Goal: Complete application form

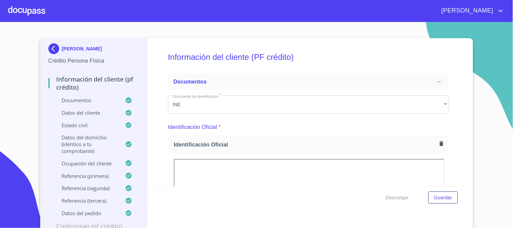
click at [24, 4] on div at bounding box center [26, 11] width 37 height 22
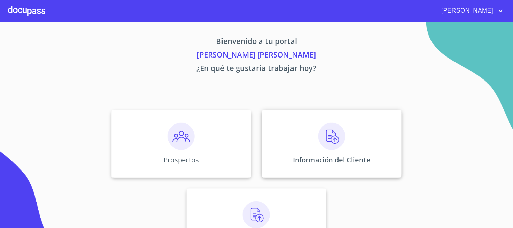
scroll to position [33, 0]
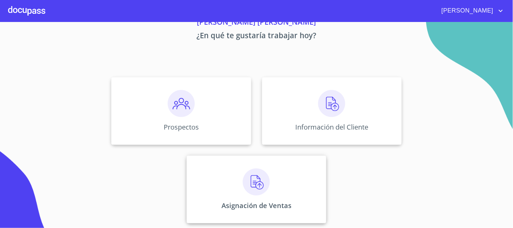
click at [253, 189] on img at bounding box center [256, 181] width 27 height 27
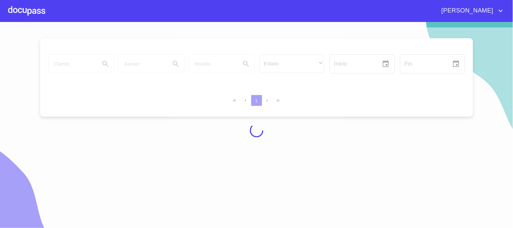
click at [27, 12] on div at bounding box center [26, 11] width 37 height 22
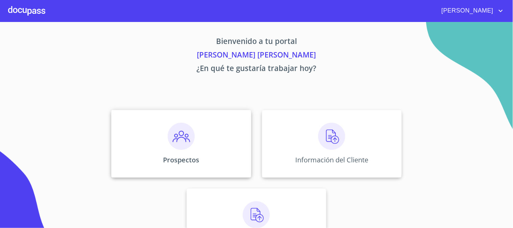
click at [172, 162] on p "Prospectos" at bounding box center [181, 159] width 36 height 9
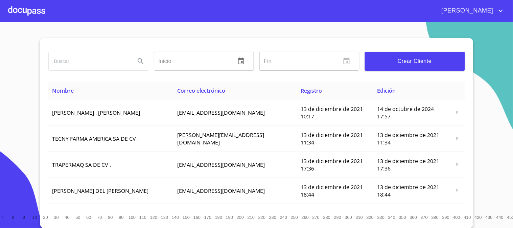
click at [82, 65] on input "search" at bounding box center [89, 61] width 81 height 18
type input "[PERSON_NAME]"
click at [137, 61] on icon "Search" at bounding box center [141, 61] width 8 height 8
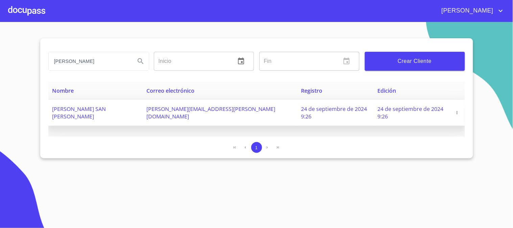
click at [456, 110] on icon "button" at bounding box center [456, 112] width 5 height 5
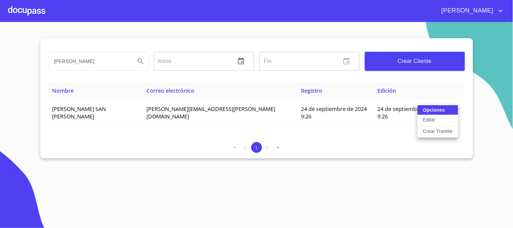
click at [445, 129] on p "Crear Tramite" at bounding box center [438, 131] width 30 height 7
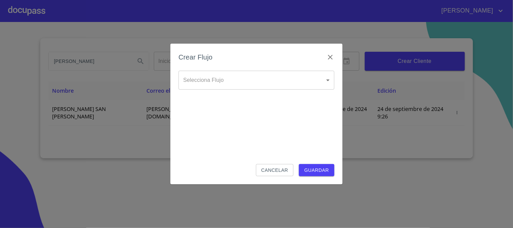
click at [243, 79] on body "[PERSON_NAME] Inicio ​ Fin ​ Crear Cliente Nombre Correo electrónico Registro E…" at bounding box center [256, 114] width 513 height 228
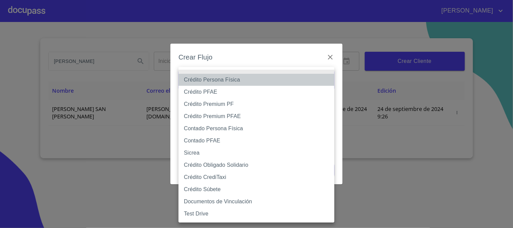
click at [243, 79] on li "Crédito Persona Física" at bounding box center [256, 80] width 156 height 12
type input "61b033e49b8c202ad5bb7912"
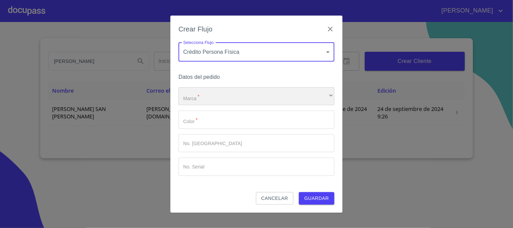
click at [247, 95] on div "​" at bounding box center [256, 96] width 156 height 18
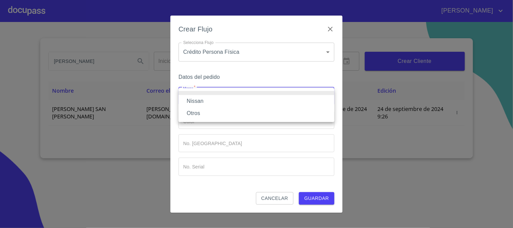
click at [250, 101] on li "Nissan" at bounding box center [256, 101] width 156 height 12
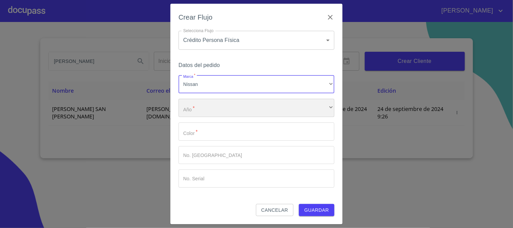
click at [250, 110] on div "​" at bounding box center [256, 108] width 156 height 18
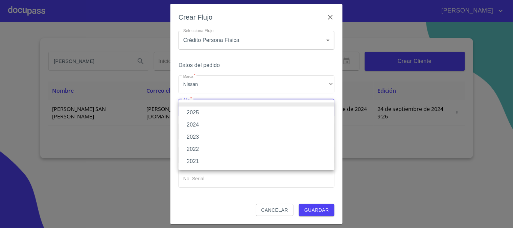
click at [250, 110] on li "2025" at bounding box center [256, 112] width 156 height 12
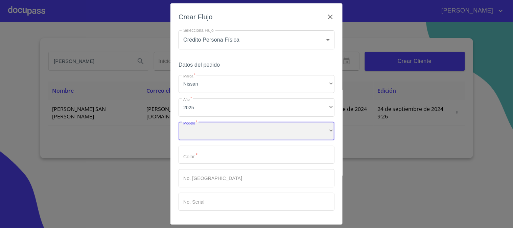
click at [246, 127] on div "​" at bounding box center [256, 131] width 156 height 18
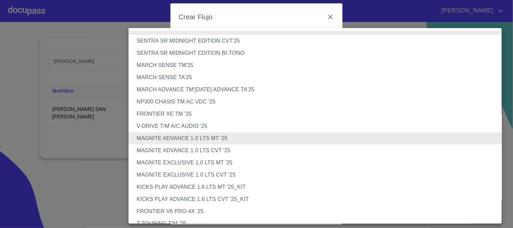
click at [209, 165] on li "MAGNITE EXCLUSIVE 1.0 LTS MT '25" at bounding box center [317, 162] width 379 height 12
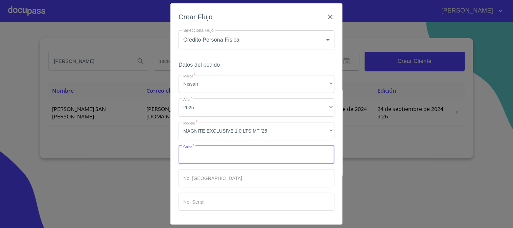
click at [227, 148] on input "Marca   *" at bounding box center [256, 155] width 156 height 18
type input "g"
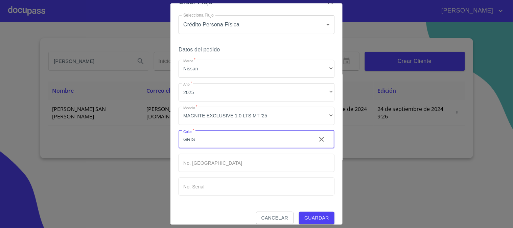
scroll to position [23, 0]
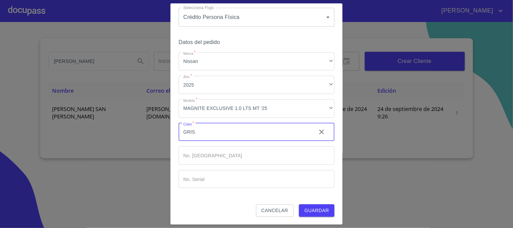
type input "GRIS"
click at [306, 211] on span "Guardar" at bounding box center [316, 210] width 25 height 8
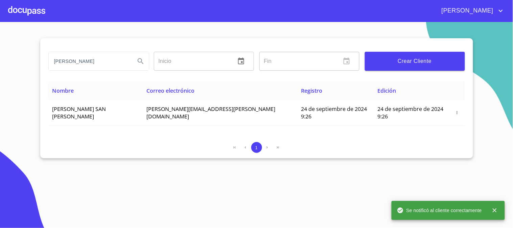
click at [16, 9] on div at bounding box center [26, 11] width 37 height 22
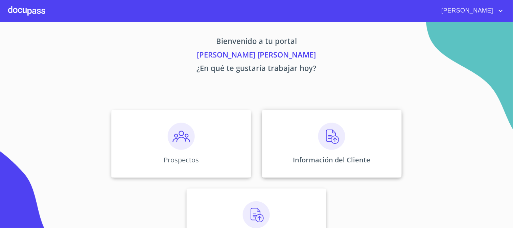
click at [342, 143] on img at bounding box center [331, 136] width 27 height 27
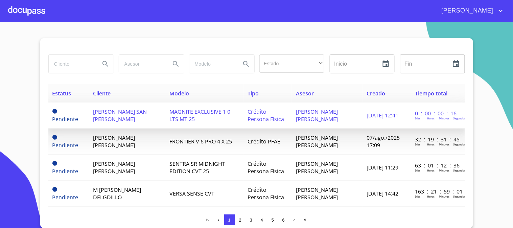
click at [126, 110] on span "[PERSON_NAME] SAN [PERSON_NAME]" at bounding box center [120, 115] width 54 height 15
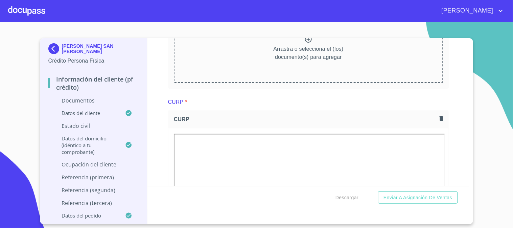
scroll to position [976, 0]
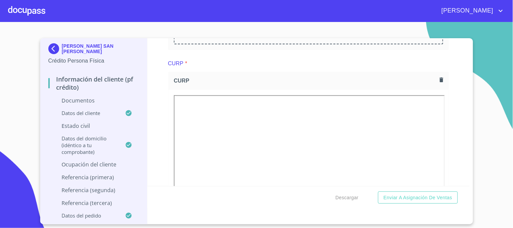
click at [25, 12] on div at bounding box center [26, 11] width 37 height 22
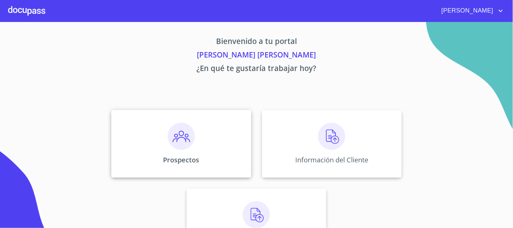
click at [198, 137] on div "Prospectos" at bounding box center [181, 144] width 140 height 68
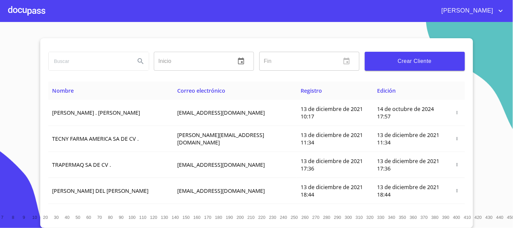
click at [37, 7] on div at bounding box center [26, 11] width 37 height 22
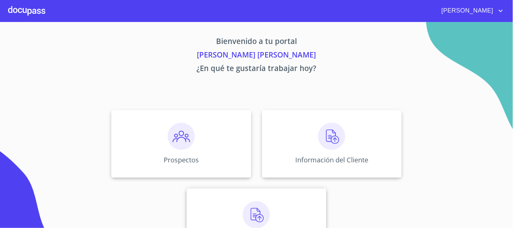
scroll to position [33, 0]
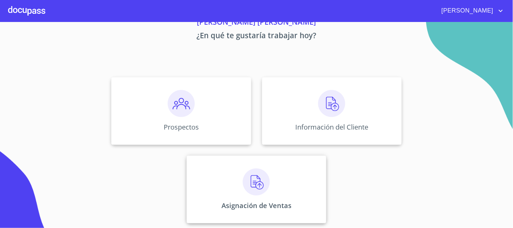
click at [248, 202] on p "Asignación de Ventas" at bounding box center [256, 205] width 70 height 9
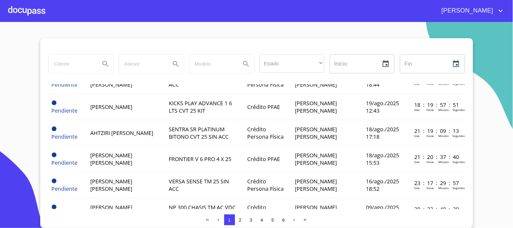
scroll to position [113, 0]
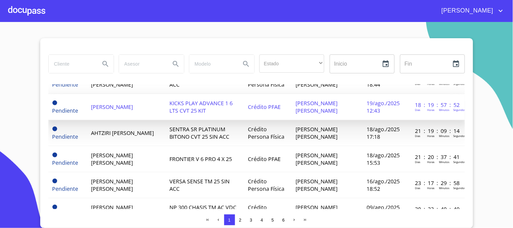
click at [398, 101] on td "19/ago./2025 12:43" at bounding box center [386, 107] width 48 height 26
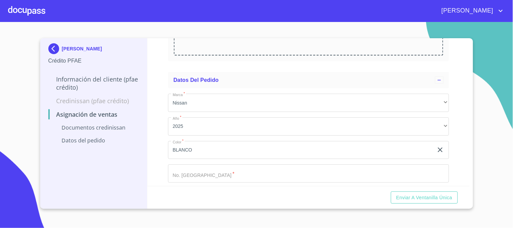
scroll to position [159, 0]
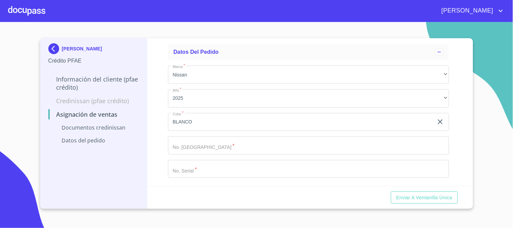
click at [17, 12] on div at bounding box center [26, 11] width 37 height 22
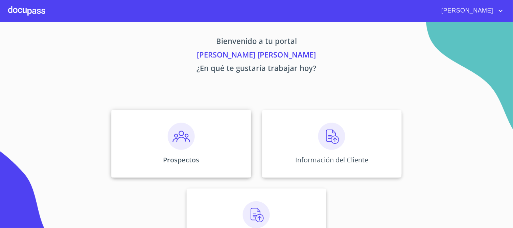
click at [177, 150] on div "Prospectos" at bounding box center [181, 144] width 140 height 68
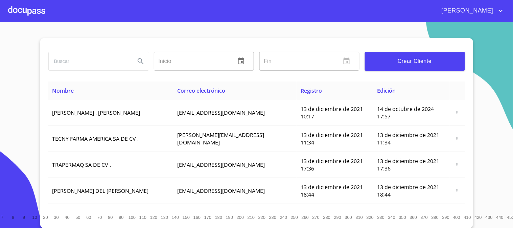
click at [90, 64] on input "search" at bounding box center [89, 61] width 81 height 18
type input "[PERSON_NAME]"
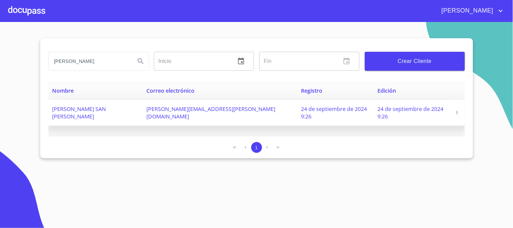
click at [455, 109] on button "button" at bounding box center [456, 112] width 7 height 7
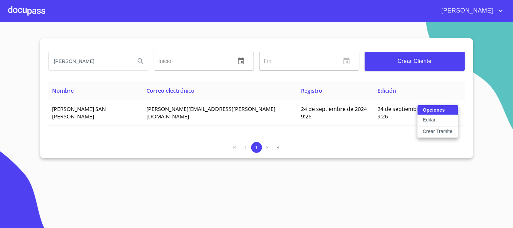
click at [437, 118] on button "Editar" at bounding box center [437, 120] width 41 height 11
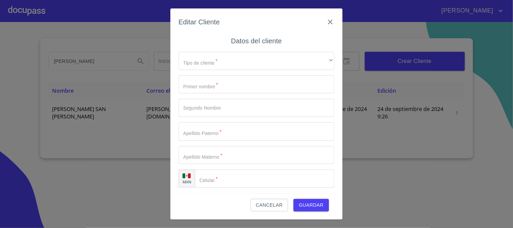
type input "NAYELI"
type input "VERALIS"
type input "[PERSON_NAME]"
type input "SAN [PERSON_NAME]"
type input "[PHONE_NUMBER]"
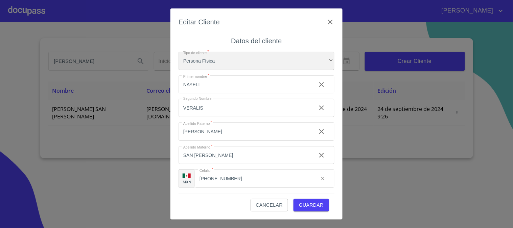
click at [301, 62] on div "Persona Física" at bounding box center [256, 61] width 156 height 18
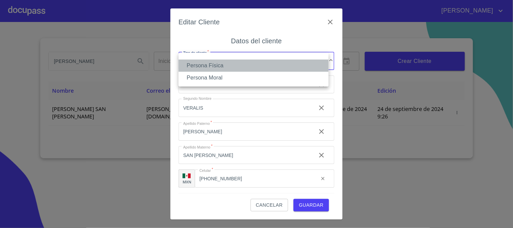
click at [301, 62] on li "Persona Física" at bounding box center [253, 65] width 150 height 12
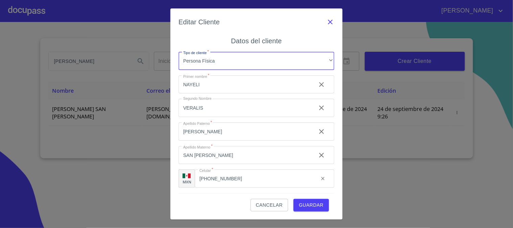
click at [329, 18] on icon "button" at bounding box center [330, 22] width 8 height 8
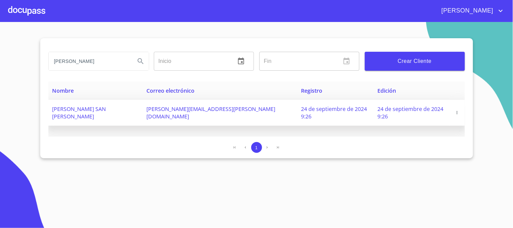
click at [454, 110] on icon "button" at bounding box center [456, 112] width 5 height 5
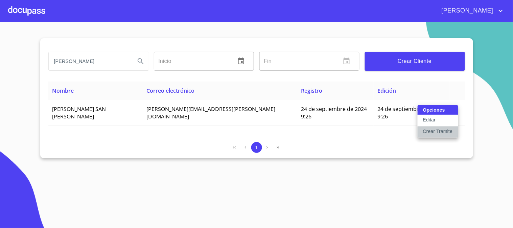
click at [445, 130] on p "Crear Tramite" at bounding box center [438, 131] width 30 height 7
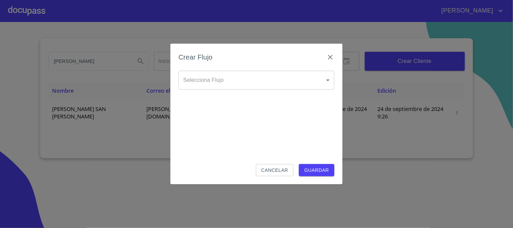
click at [273, 81] on body "[PERSON_NAME] Inicio ​ Fin ​ Crear Cliente Nombre Correo electrónico Registro E…" at bounding box center [256, 114] width 513 height 228
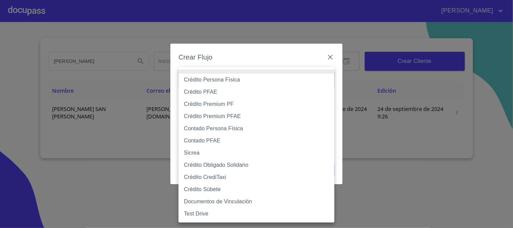
click at [255, 127] on li "Contado Persona Física" at bounding box center [256, 128] width 156 height 12
type input "61b10eea9b8c202ad57ac5da"
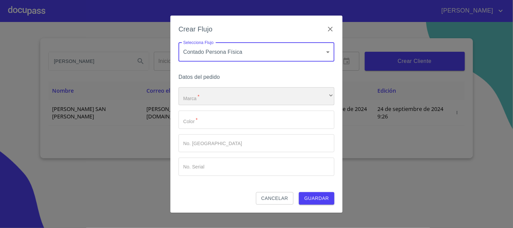
click at [244, 95] on div "​" at bounding box center [256, 96] width 156 height 18
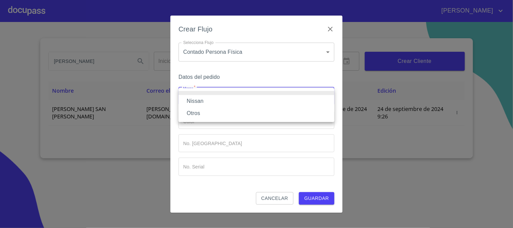
click at [245, 98] on li "Nissan" at bounding box center [256, 101] width 156 height 12
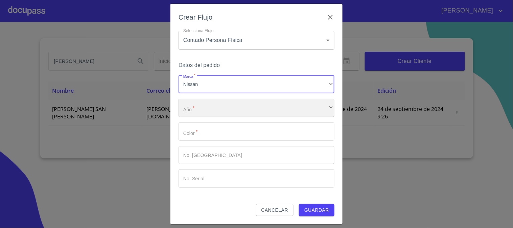
click at [245, 112] on div "​" at bounding box center [256, 108] width 156 height 18
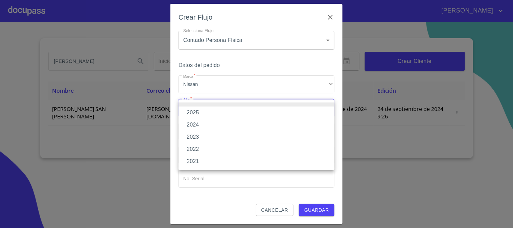
click at [245, 112] on li "2025" at bounding box center [256, 112] width 156 height 12
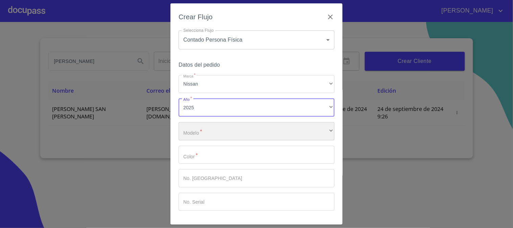
click at [242, 124] on div "​" at bounding box center [256, 131] width 156 height 18
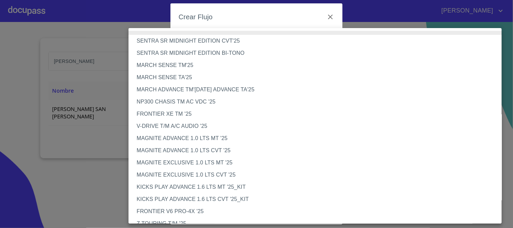
click at [221, 163] on li "MAGNITE EXCLUSIVE 1.0 LTS MT '25" at bounding box center [317, 162] width 379 height 12
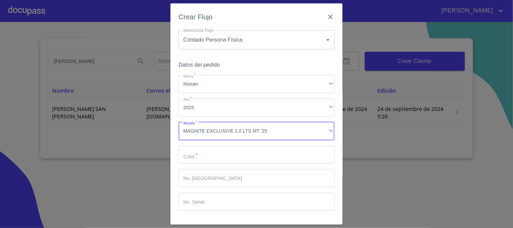
click at [230, 151] on input "Marca   *" at bounding box center [256, 155] width 156 height 18
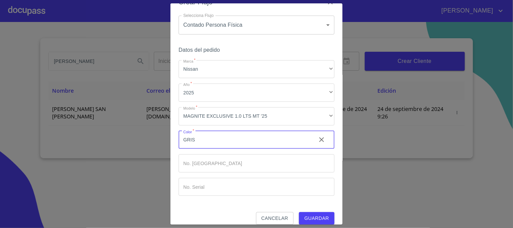
scroll to position [23, 0]
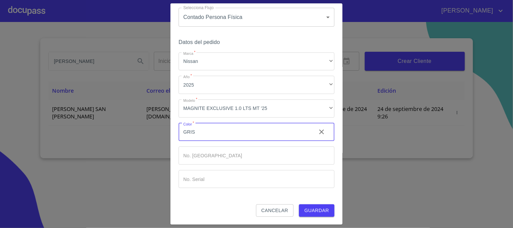
type input "GRIS"
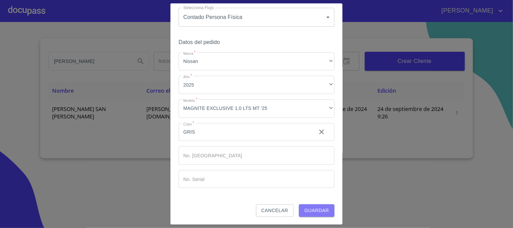
click at [315, 208] on span "Guardar" at bounding box center [316, 210] width 25 height 8
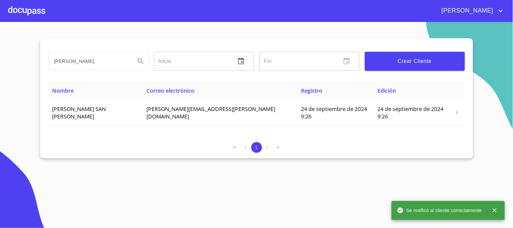
click at [26, 11] on div at bounding box center [26, 11] width 37 height 22
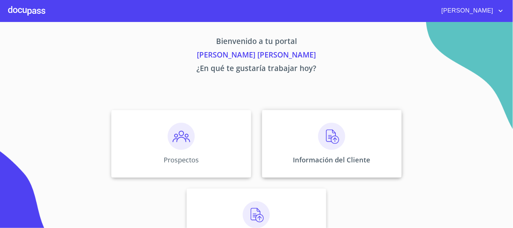
click at [343, 150] on div "Información del Cliente" at bounding box center [332, 144] width 140 height 68
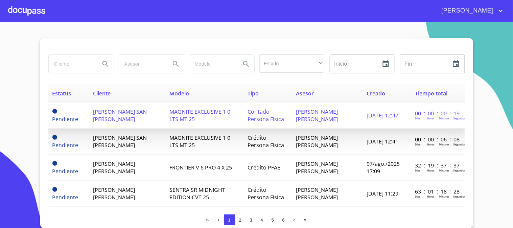
click at [132, 121] on td "[PERSON_NAME] SAN [PERSON_NAME]" at bounding box center [127, 115] width 76 height 26
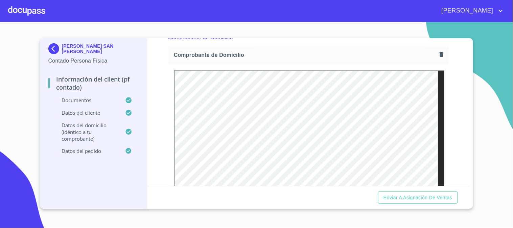
scroll to position [338, 0]
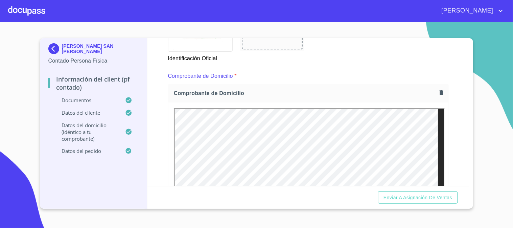
click at [438, 95] on icon "button" at bounding box center [441, 93] width 6 height 6
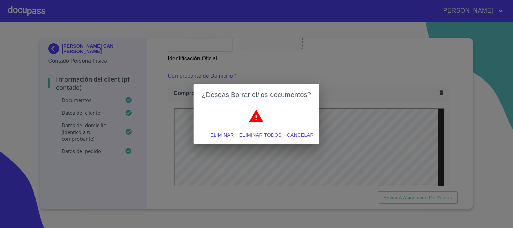
click at [209, 136] on button "Eliminar" at bounding box center [222, 135] width 29 height 13
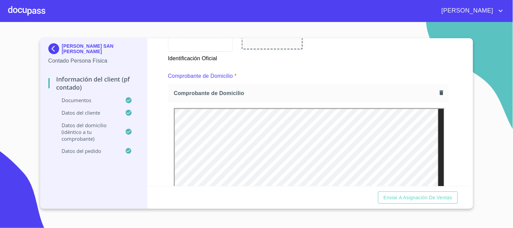
click at [438, 92] on icon "button" at bounding box center [441, 93] width 6 height 6
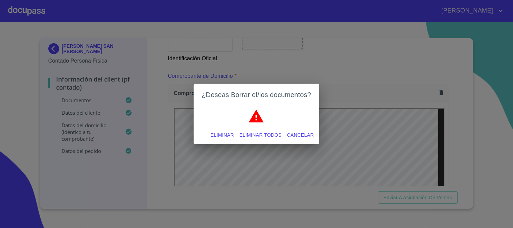
click at [212, 132] on span "Eliminar" at bounding box center [222, 135] width 23 height 8
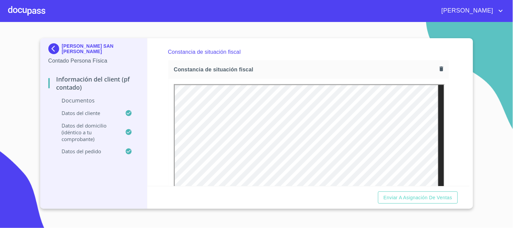
scroll to position [751, 0]
click at [438, 70] on icon "button" at bounding box center [441, 69] width 6 height 6
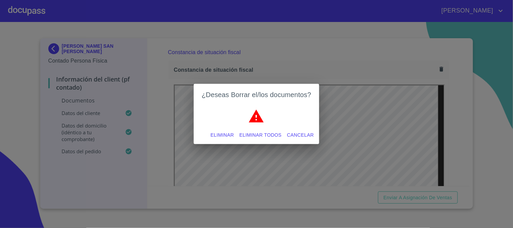
click at [214, 133] on span "Eliminar" at bounding box center [222, 135] width 23 height 8
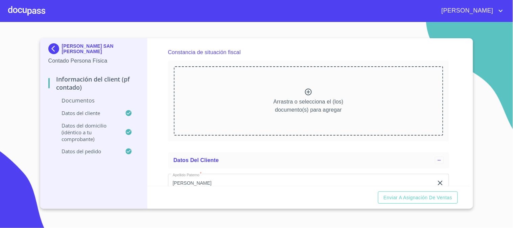
click at [310, 86] on div "Arrastra o selecciona el (los) documento(s) para agregar" at bounding box center [308, 100] width 269 height 69
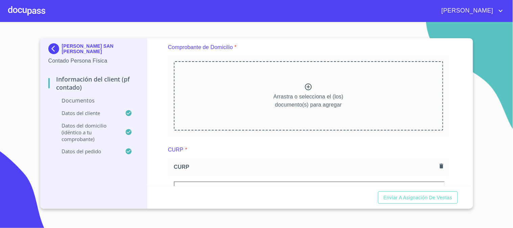
scroll to position [367, 0]
click at [304, 83] on icon at bounding box center [308, 86] width 8 height 8
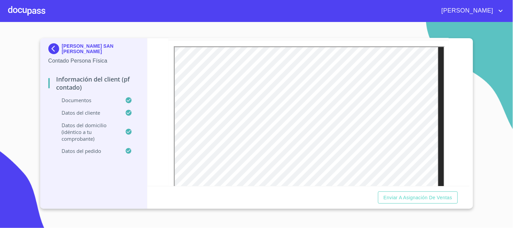
scroll to position [38, 0]
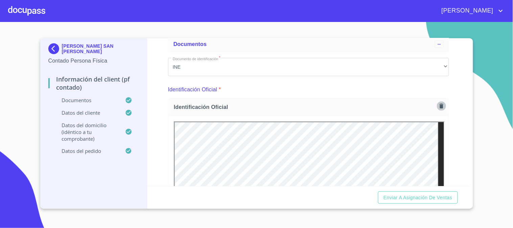
click at [437, 102] on button "button" at bounding box center [441, 105] width 9 height 9
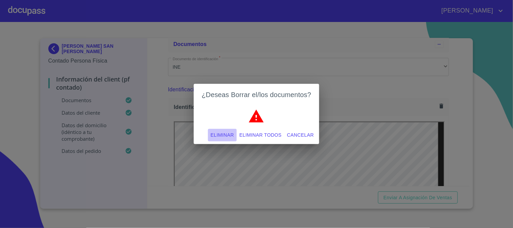
click at [217, 135] on span "Eliminar" at bounding box center [222, 135] width 23 height 8
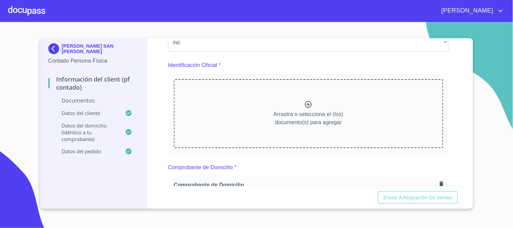
scroll to position [75, 0]
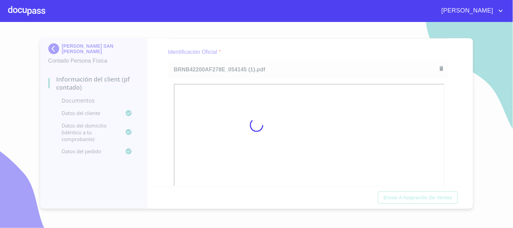
click at [164, 110] on div at bounding box center [256, 125] width 513 height 206
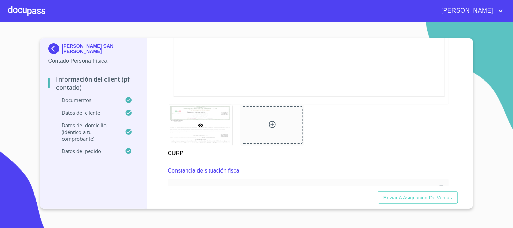
scroll to position [676, 0]
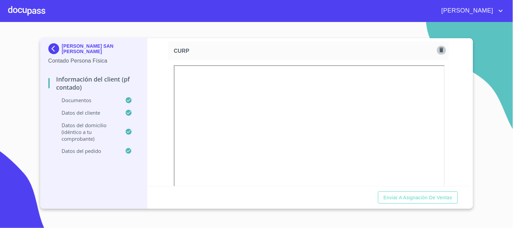
click at [439, 48] on icon "button" at bounding box center [441, 50] width 4 height 5
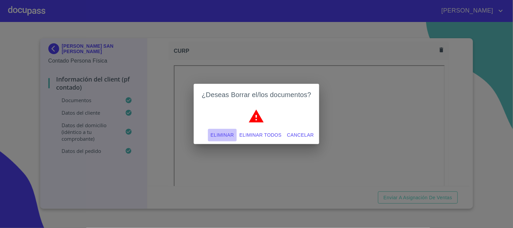
click at [226, 133] on span "Eliminar" at bounding box center [222, 135] width 23 height 8
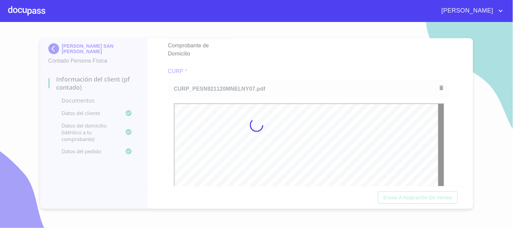
scroll to position [0, 0]
click at [165, 102] on div at bounding box center [256, 125] width 513 height 206
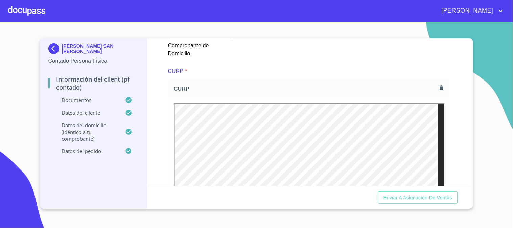
click at [75, 150] on p "Datos del pedido" at bounding box center [86, 150] width 77 height 7
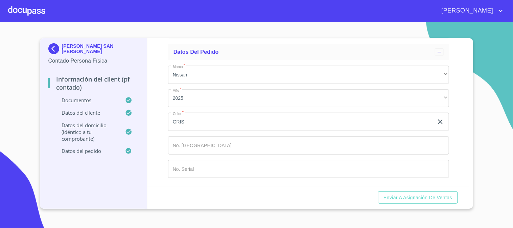
scroll to position [95, 0]
click at [240, 146] on input "Marca   *" at bounding box center [308, 145] width 281 height 18
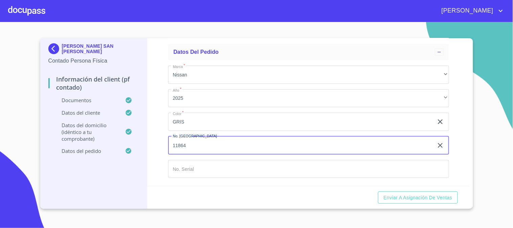
type input "11864"
click at [262, 163] on input "Marca   *" at bounding box center [308, 169] width 281 height 18
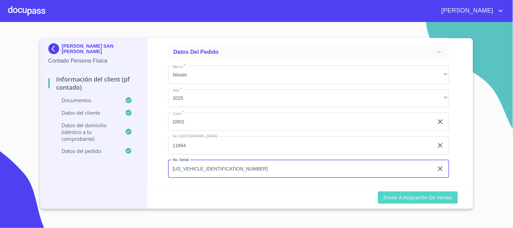
type input "[US_VEHICLE_IDENTIFICATION_NUMBER]"
click at [392, 193] on span "Enviar a Asignación de Ventas" at bounding box center [417, 197] width 69 height 8
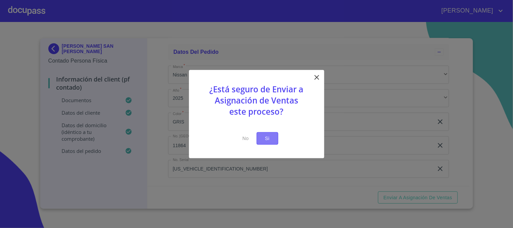
click at [272, 135] on span "Si" at bounding box center [267, 138] width 11 height 8
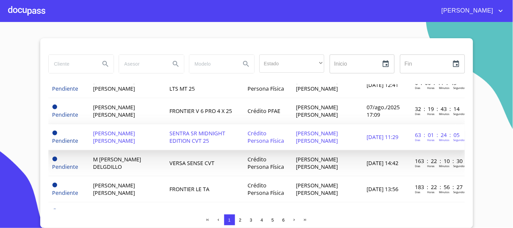
scroll to position [75, 0]
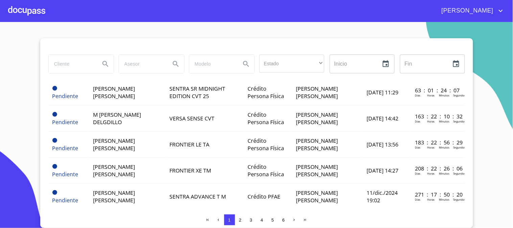
click at [22, 12] on div at bounding box center [26, 11] width 37 height 22
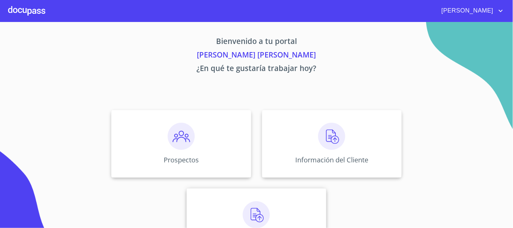
click at [265, 201] on img at bounding box center [256, 214] width 27 height 27
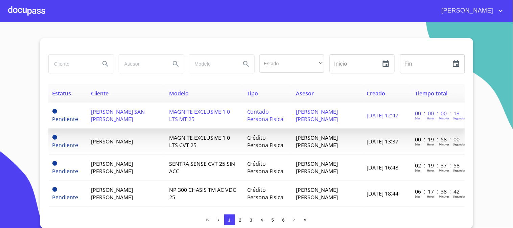
click at [112, 112] on span "[PERSON_NAME] SAN [PERSON_NAME]" at bounding box center [118, 115] width 54 height 15
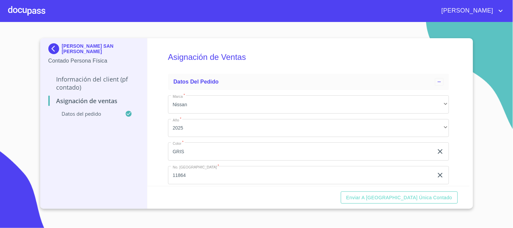
scroll to position [35, 0]
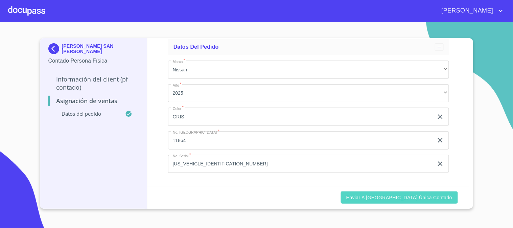
click at [431, 195] on span "Enviar a [GEOGRAPHIC_DATA] única contado" at bounding box center [399, 197] width 106 height 8
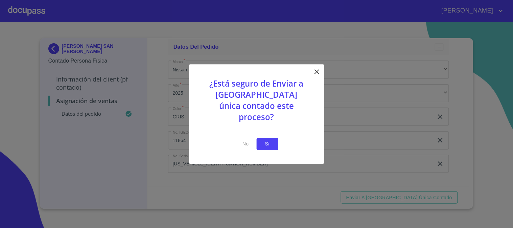
click at [270, 140] on span "Si" at bounding box center [267, 144] width 11 height 8
